Goal: Transaction & Acquisition: Purchase product/service

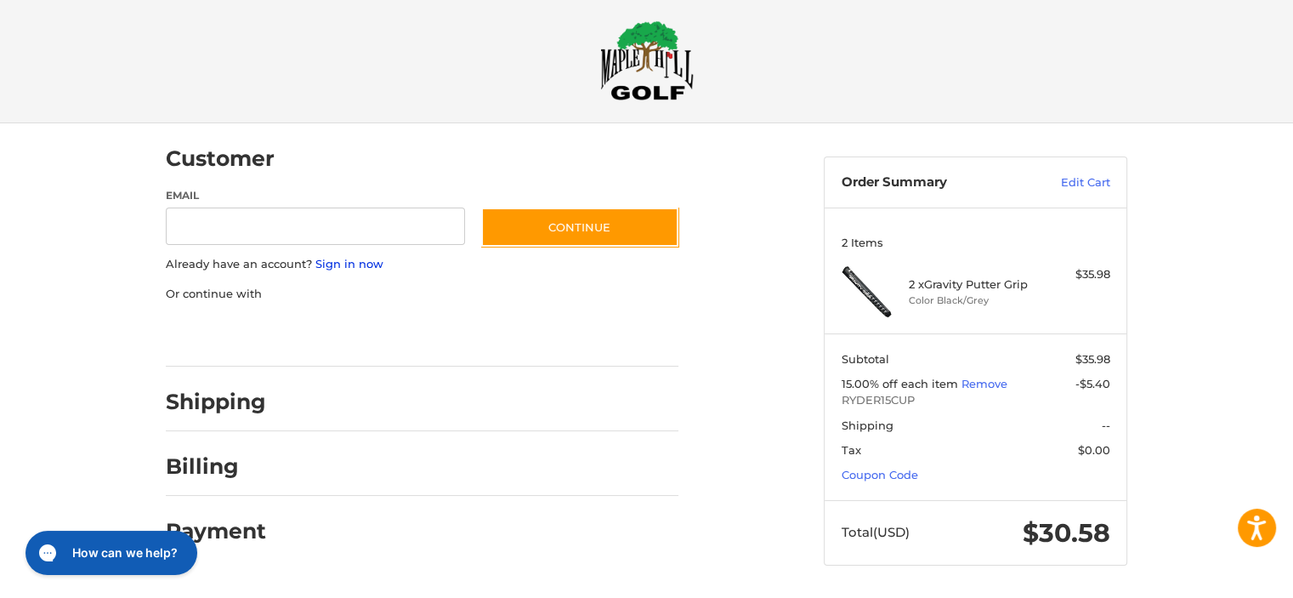
click at [327, 262] on link "Sign in now" at bounding box center [349, 264] width 68 height 14
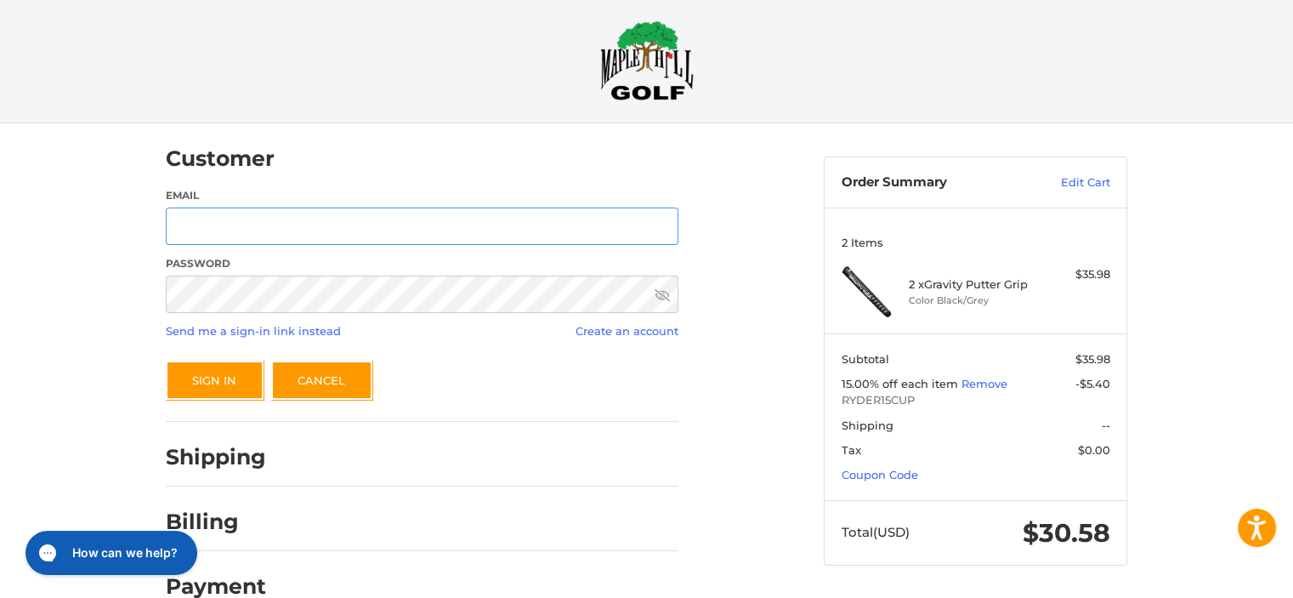
click at [196, 224] on input "Email" at bounding box center [422, 226] width 513 height 38
type input "**********"
click at [238, 379] on button "Sign In" at bounding box center [215, 379] width 98 height 39
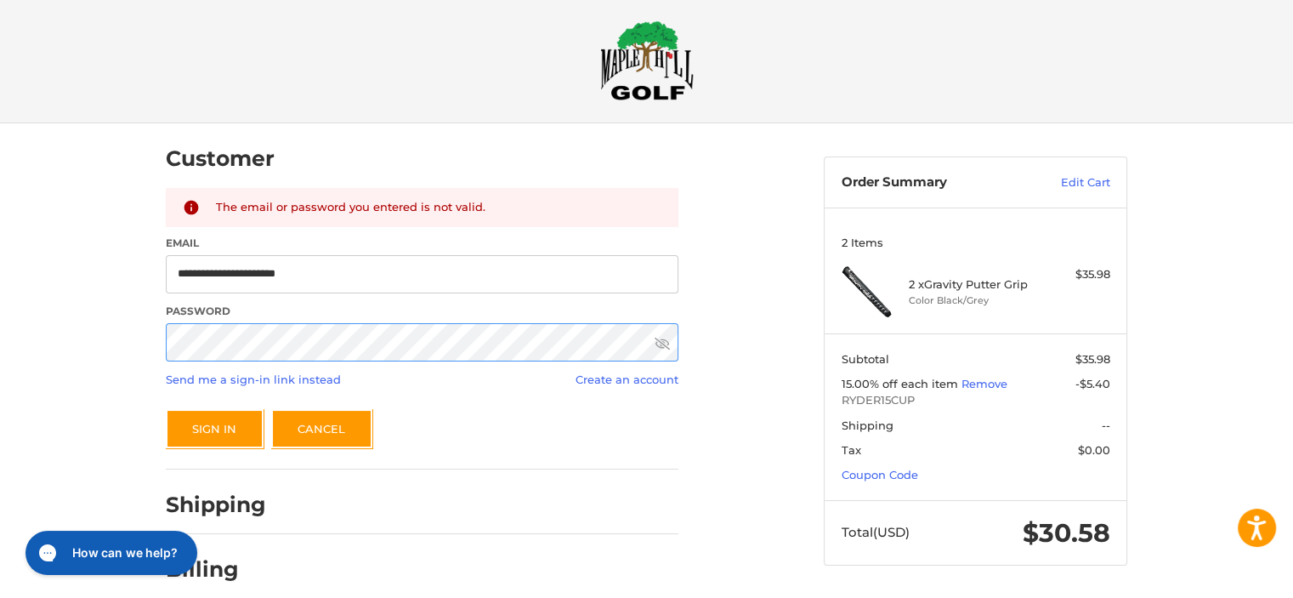
click at [124, 346] on div "**********" at bounding box center [646, 401] width 1293 height 556
click at [664, 343] on icon at bounding box center [662, 343] width 15 height 15
click at [218, 430] on button "Sign In" at bounding box center [215, 428] width 98 height 39
click at [269, 377] on link "Send me a sign-in link instead" at bounding box center [253, 379] width 175 height 14
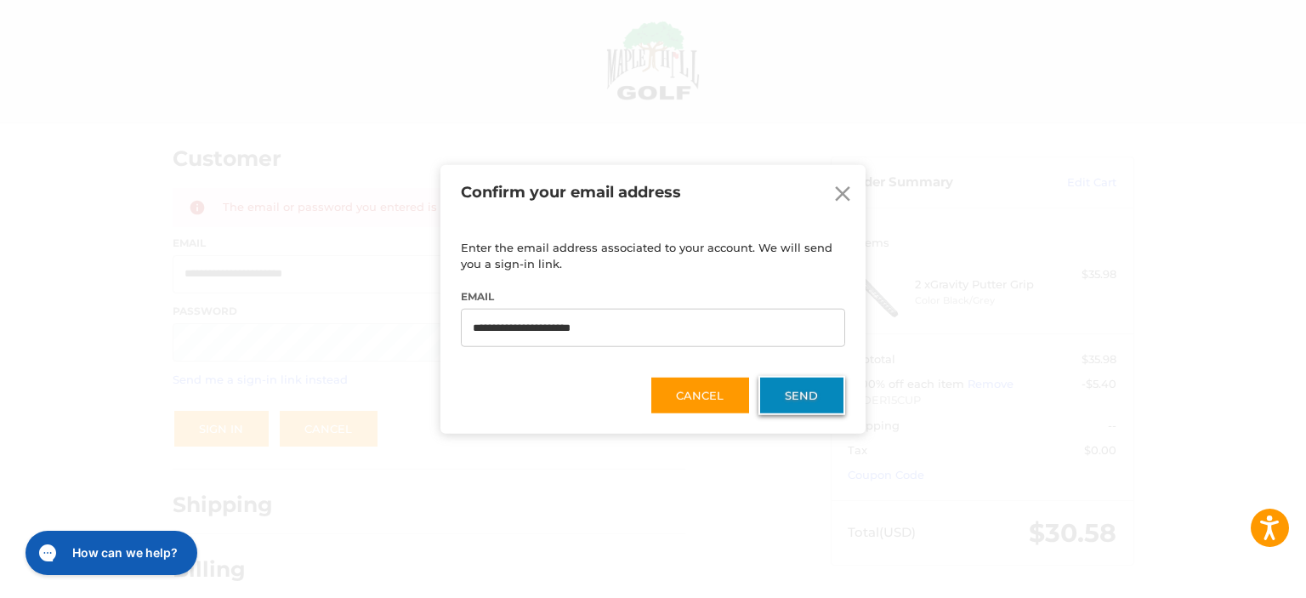
click at [790, 387] on button "Send" at bounding box center [801, 395] width 87 height 39
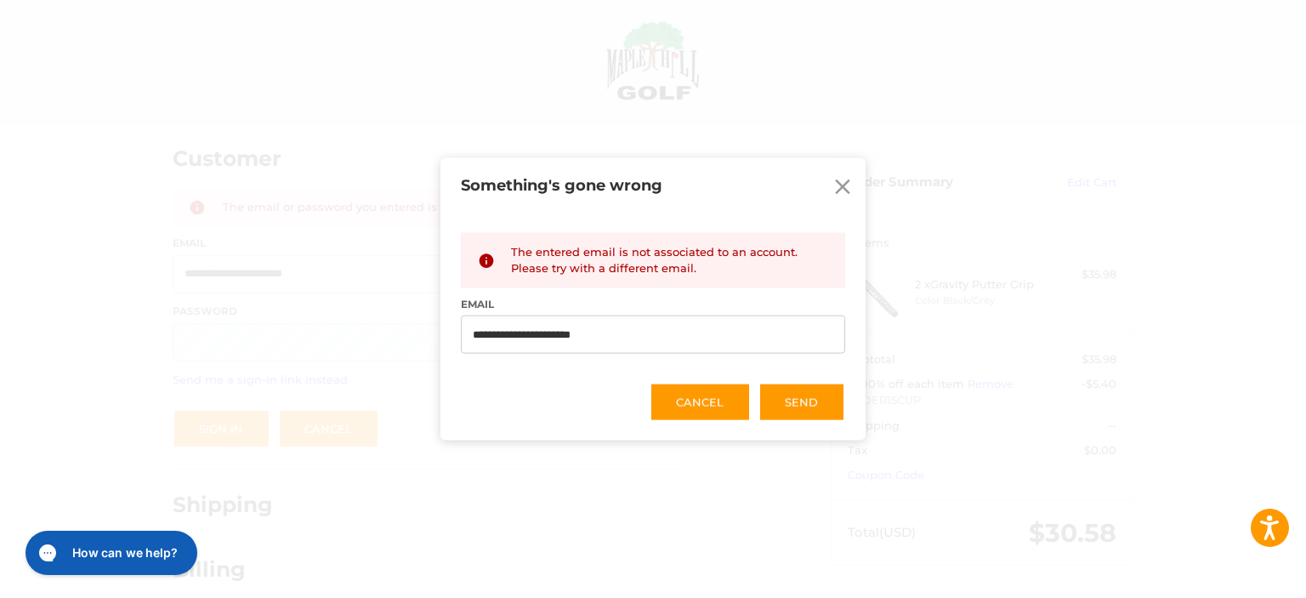
click at [836, 180] on icon at bounding box center [842, 186] width 15 height 15
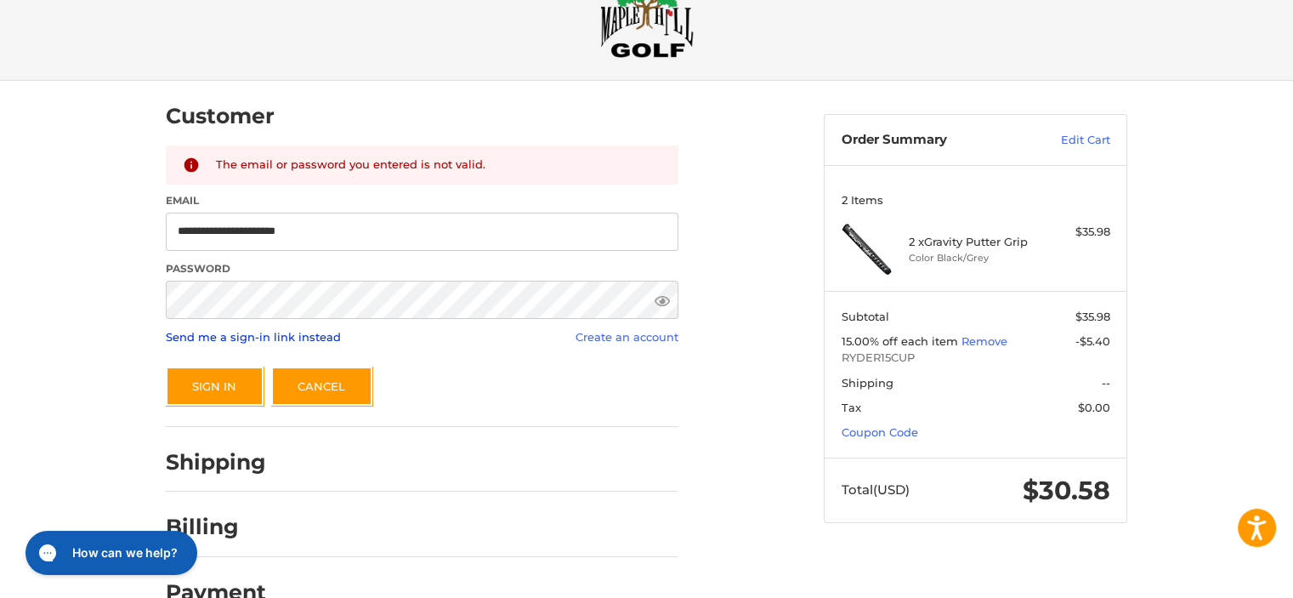
scroll to position [95, 0]
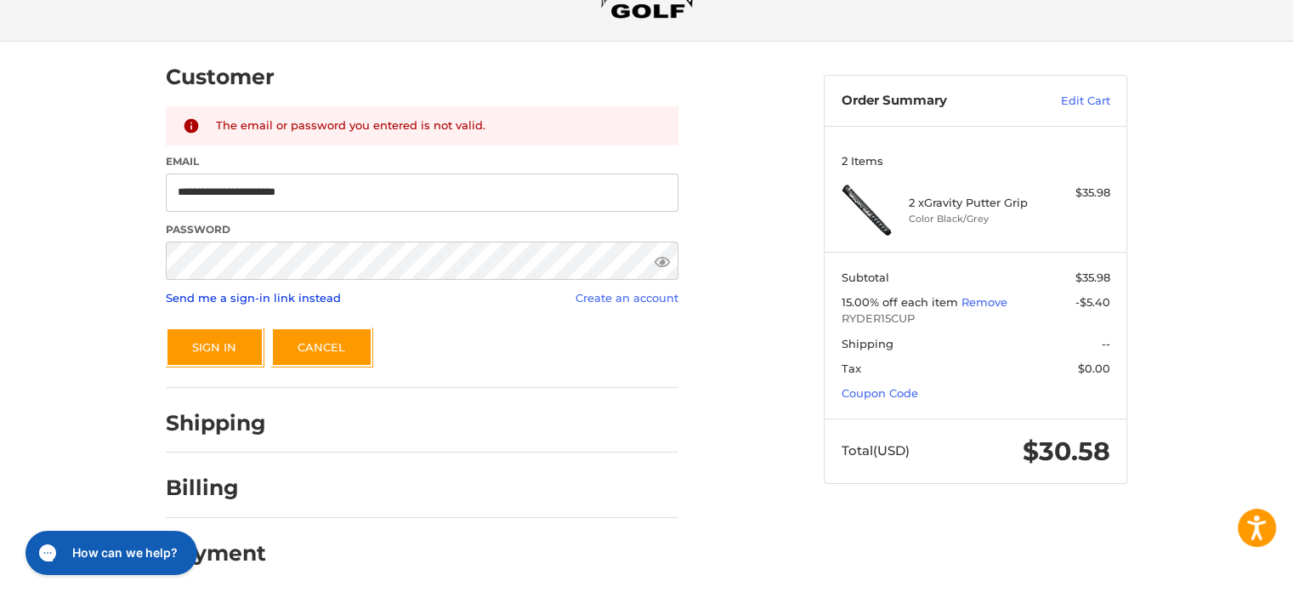
click at [283, 294] on link "Send me a sign-in link instead" at bounding box center [253, 298] width 175 height 14
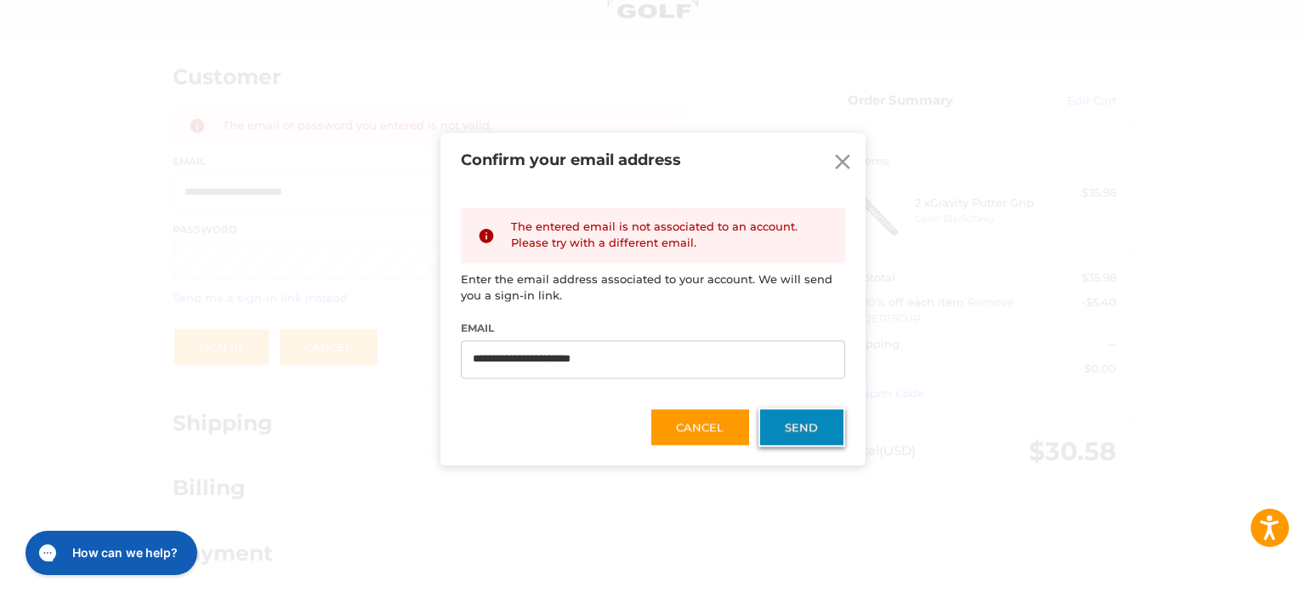
click at [792, 422] on button "Send" at bounding box center [801, 426] width 87 height 39
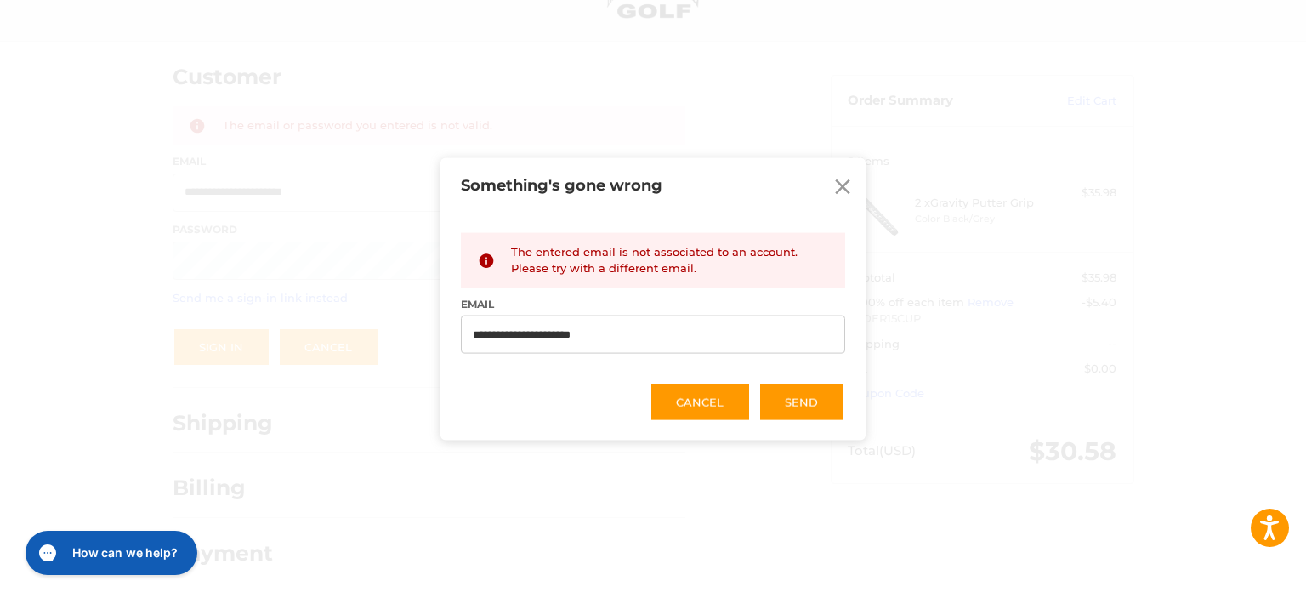
click at [842, 182] on icon at bounding box center [843, 186] width 26 height 26
